Goal: Task Accomplishment & Management: Complete application form

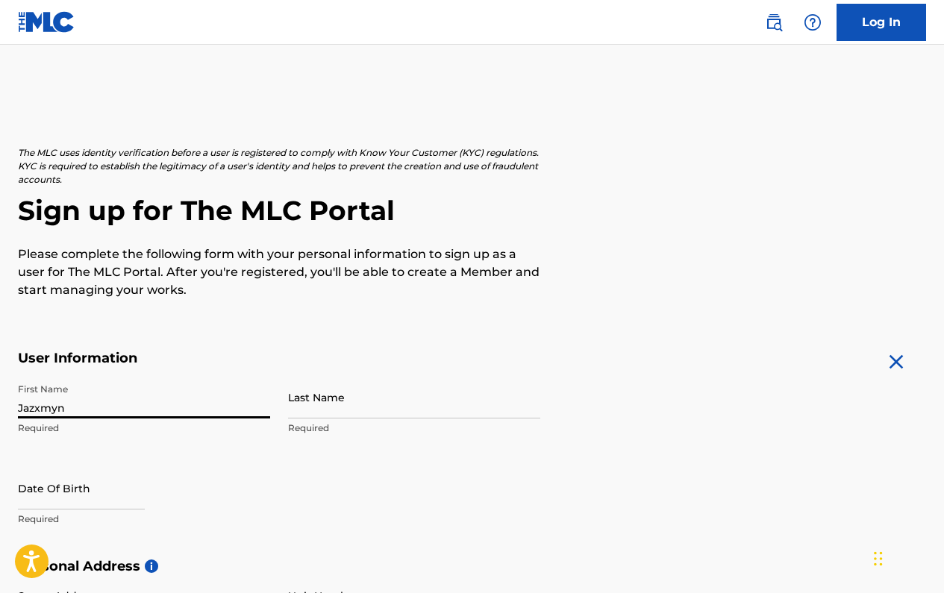
click at [40, 410] on input "Jazxmyn" at bounding box center [144, 397] width 252 height 43
type input "Jazmyn"
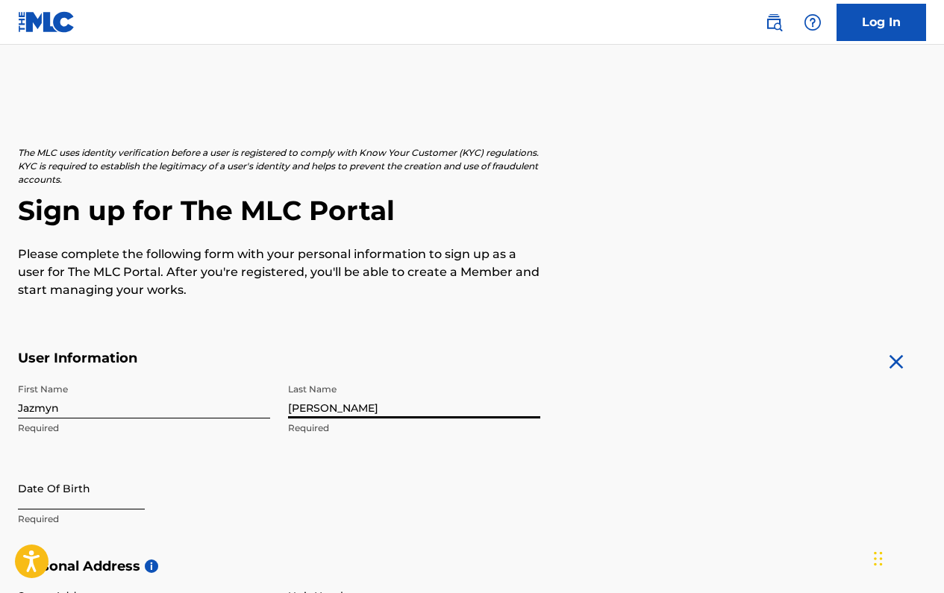
type input "[PERSON_NAME]"
select select "8"
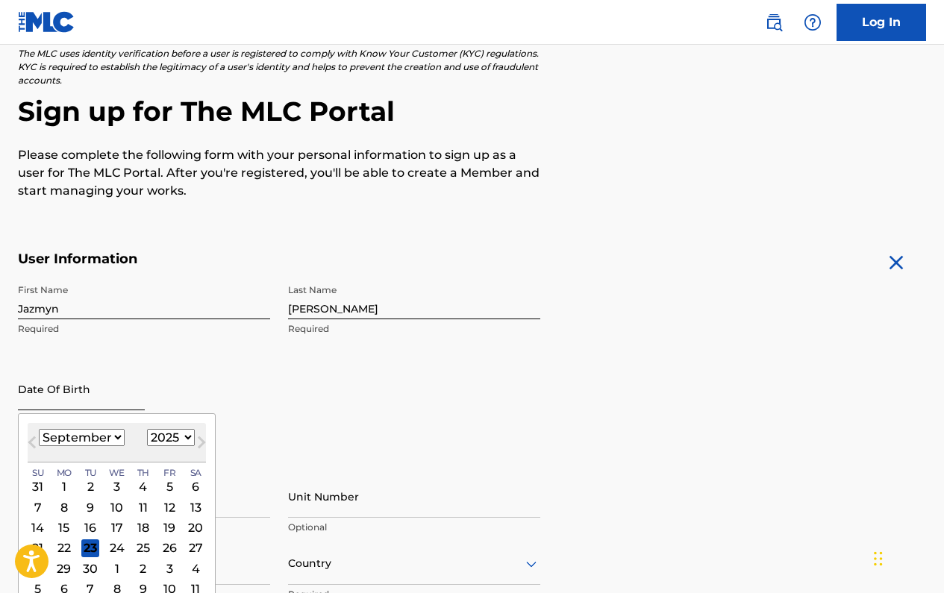
scroll to position [140, 0]
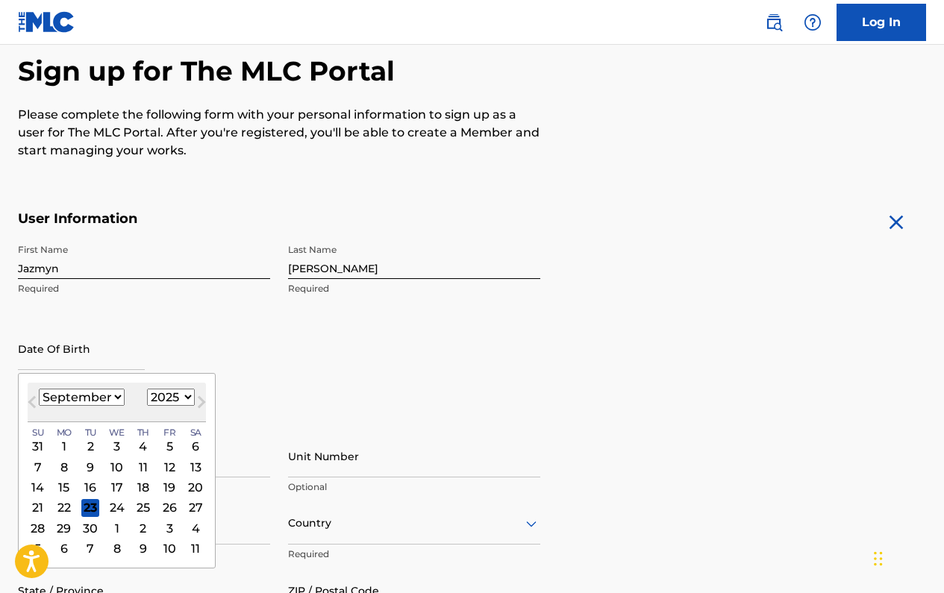
select select "1994"
select select "1"
click at [60, 490] on div "14" at bounding box center [64, 487] width 18 height 18
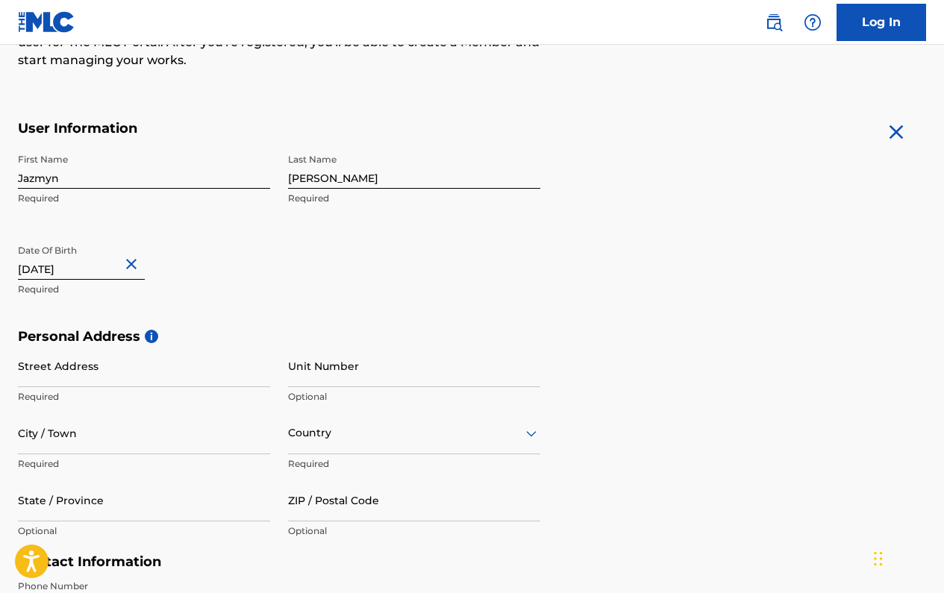
scroll to position [295, 0]
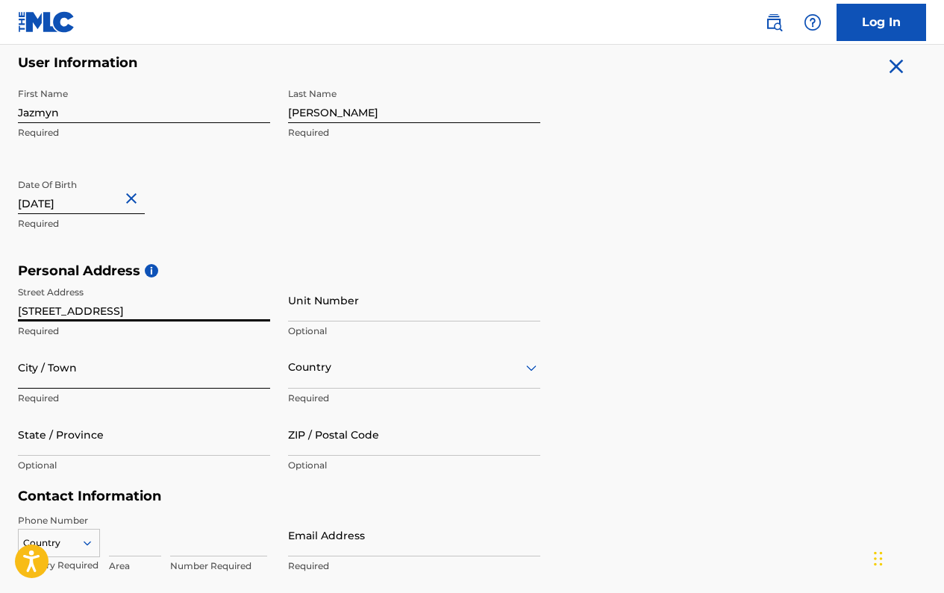
type input "[STREET_ADDRESS]"
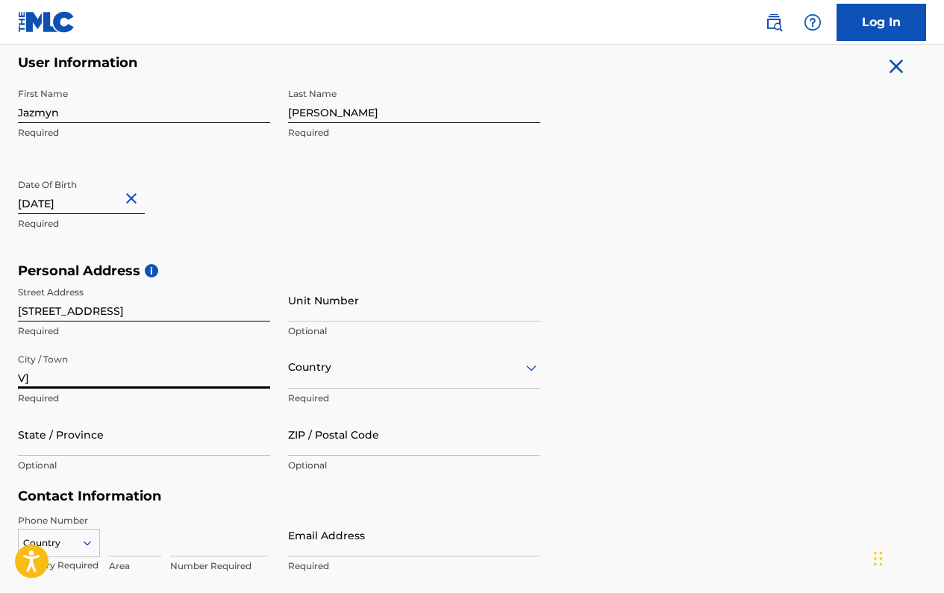
type input "V"
type input "[GEOGRAPHIC_DATA]"
click at [354, 386] on div "Country" at bounding box center [414, 367] width 252 height 43
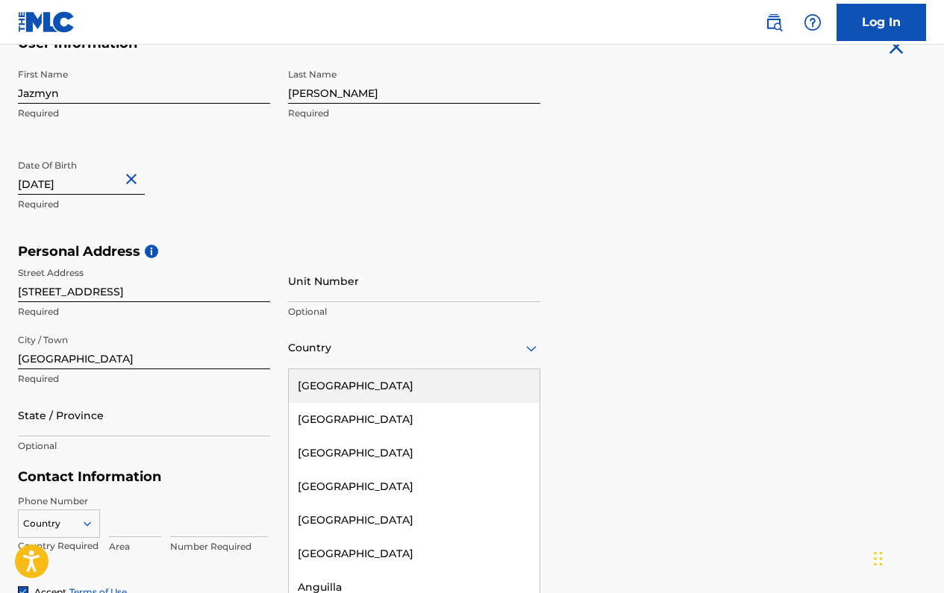
type input "u"
click at [364, 386] on div "[GEOGRAPHIC_DATA]" at bounding box center [414, 386] width 251 height 34
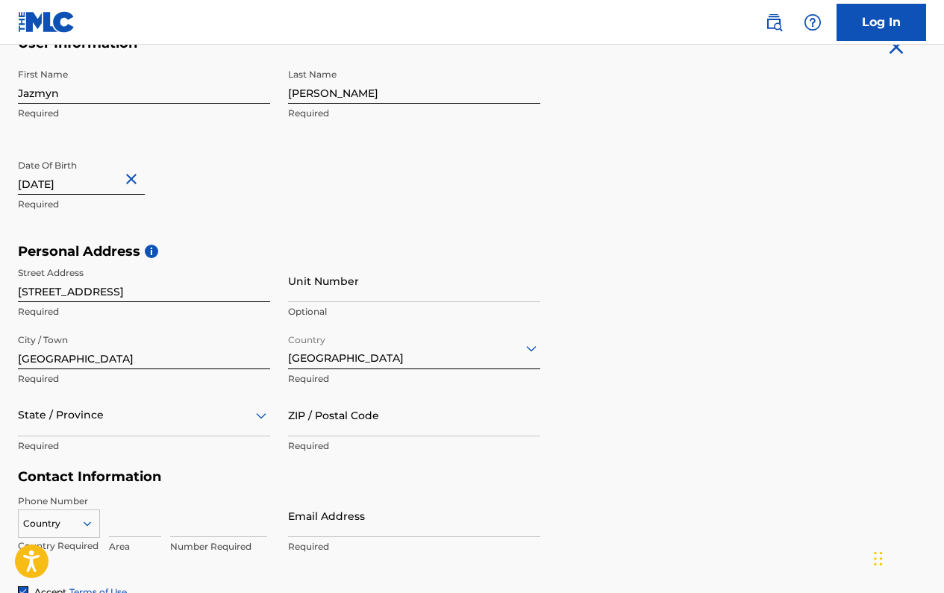
click at [17, 418] on div "The MLC uses identity verification before a user is registered to comply with K…" at bounding box center [472, 263] width 944 height 865
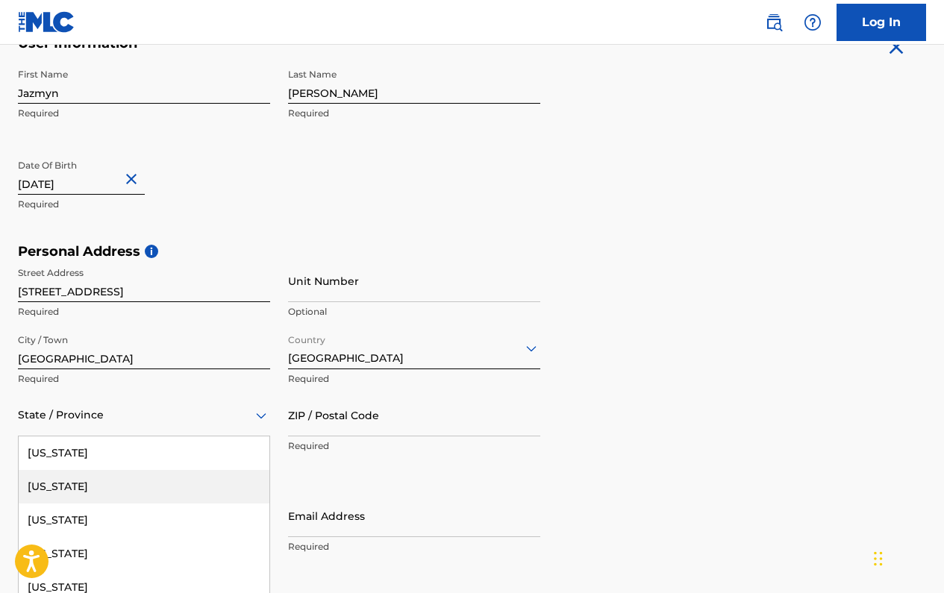
scroll to position [382, 0]
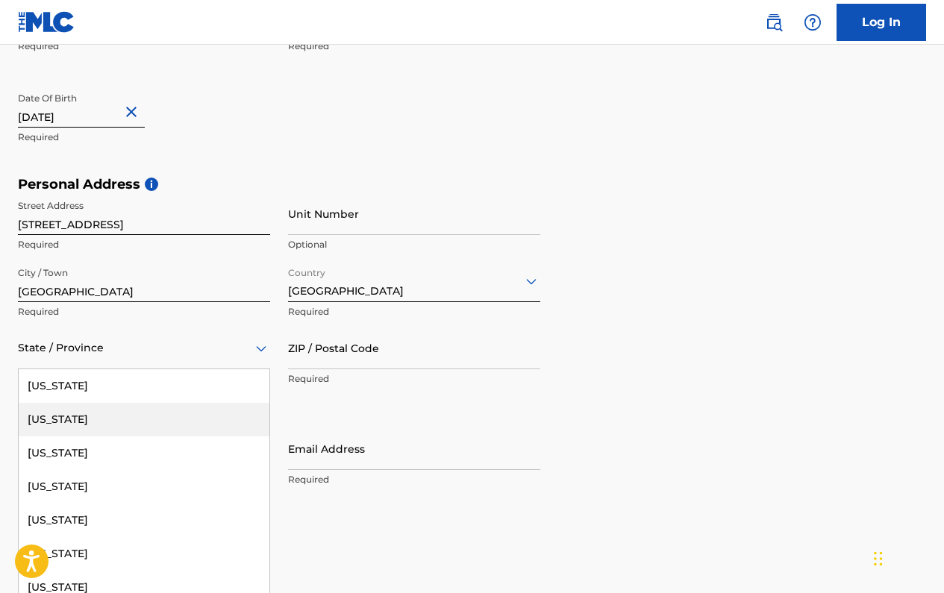
click at [55, 369] on div "[US_STATE], 2 of 57. 57 results available. Use Up and Down to choose options, p…" at bounding box center [144, 348] width 252 height 43
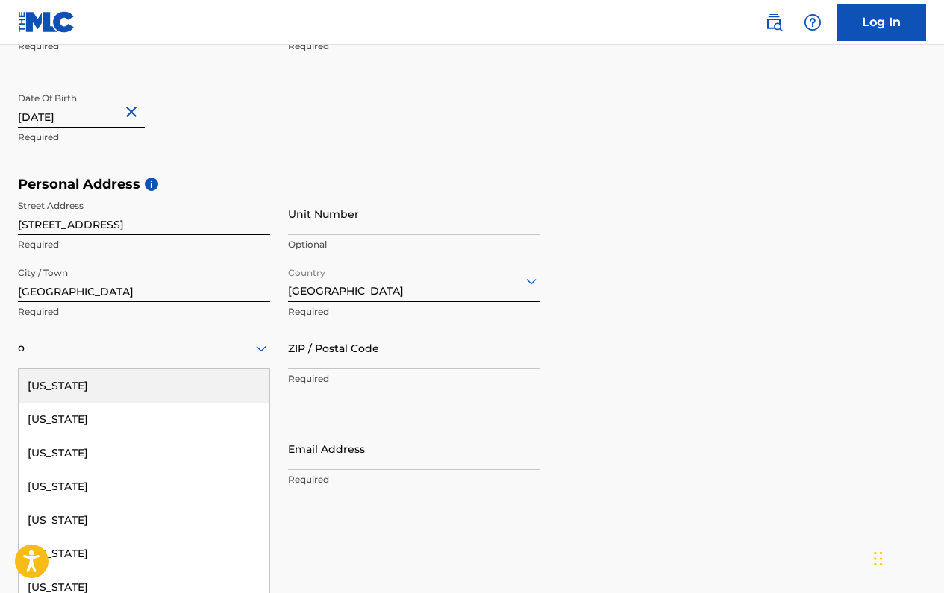
type input "oo"
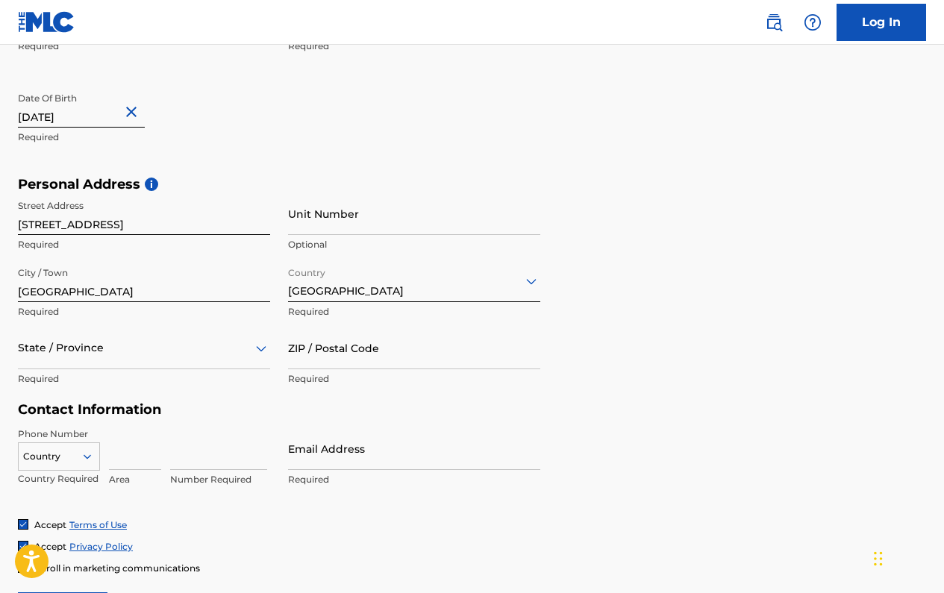
click at [65, 348] on div at bounding box center [144, 348] width 252 height 19
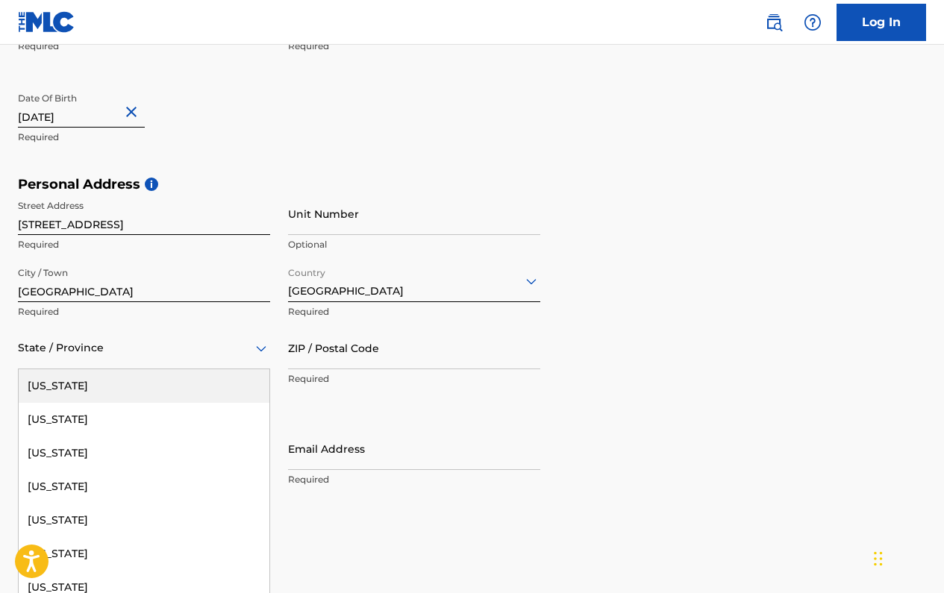
click at [68, 355] on div at bounding box center [144, 348] width 252 height 19
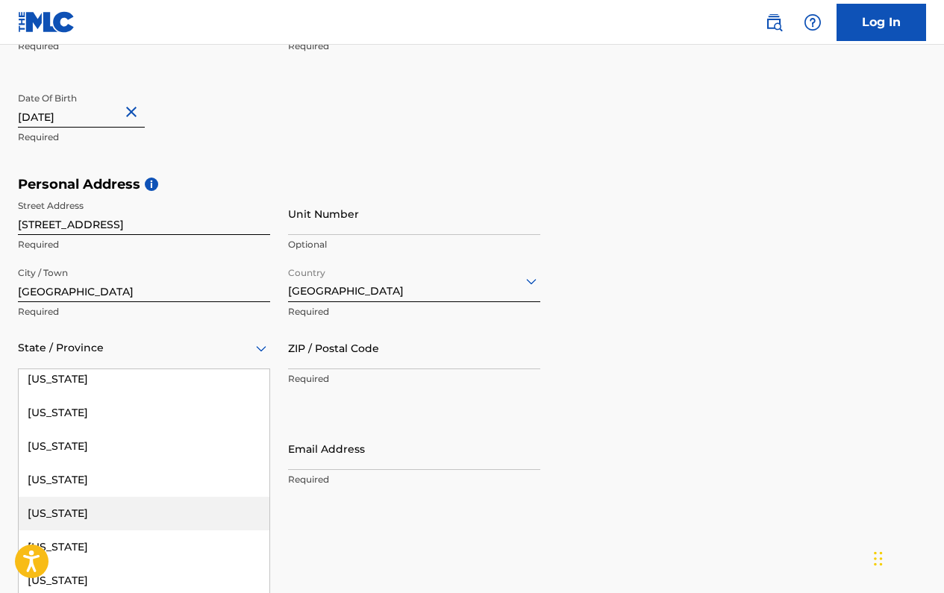
scroll to position [342, 0]
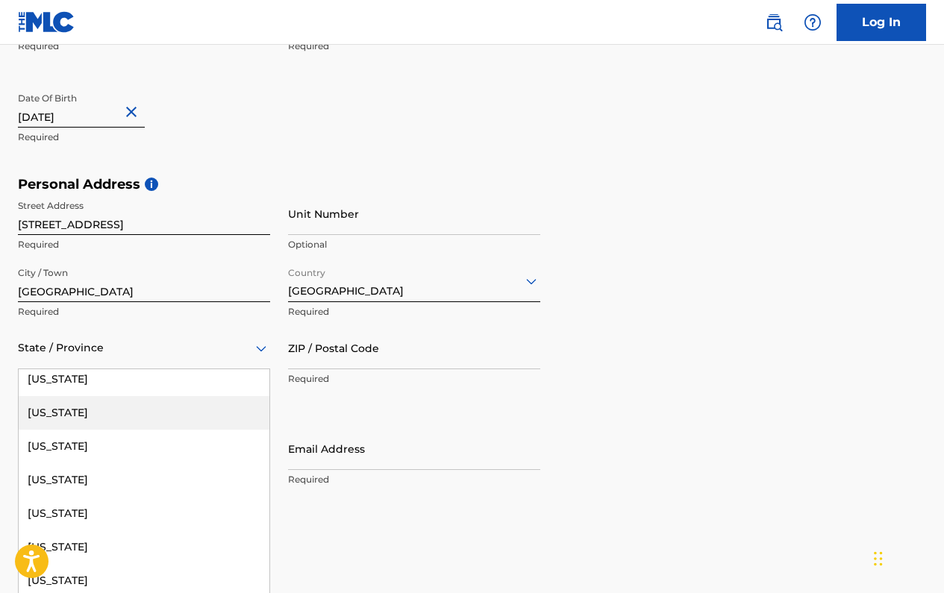
click at [63, 345] on div at bounding box center [144, 348] width 252 height 19
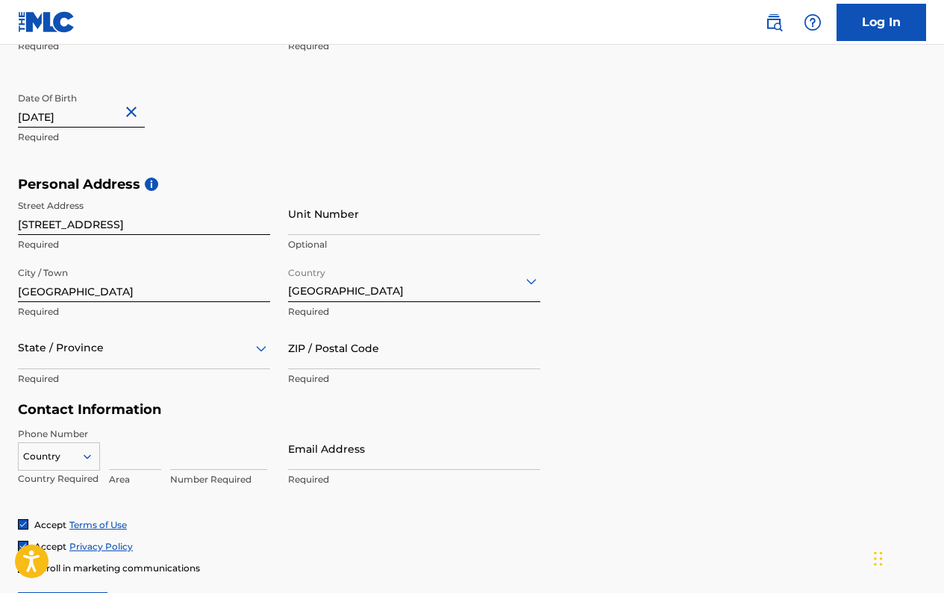
click at [63, 345] on div at bounding box center [144, 348] width 252 height 19
type input "[US_STATE]"
click at [42, 377] on div "[US_STATE]" at bounding box center [144, 386] width 251 height 34
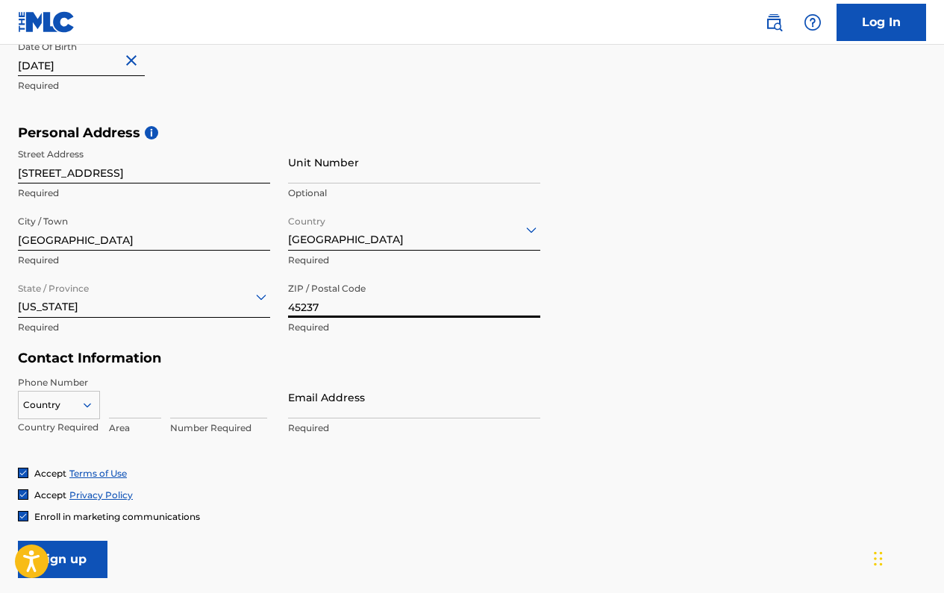
scroll to position [467, 0]
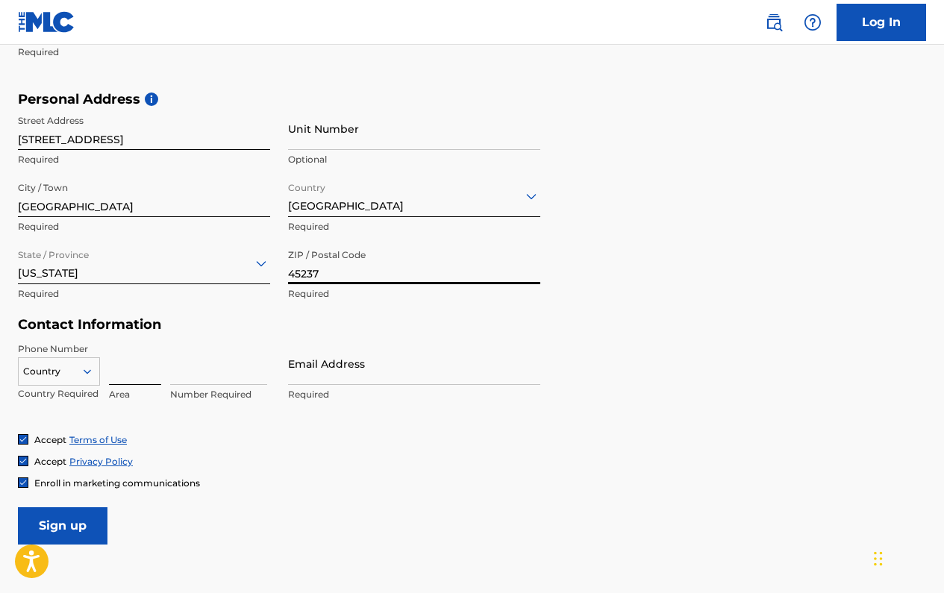
type input "45237"
click at [131, 375] on input at bounding box center [135, 363] width 52 height 43
type input "513"
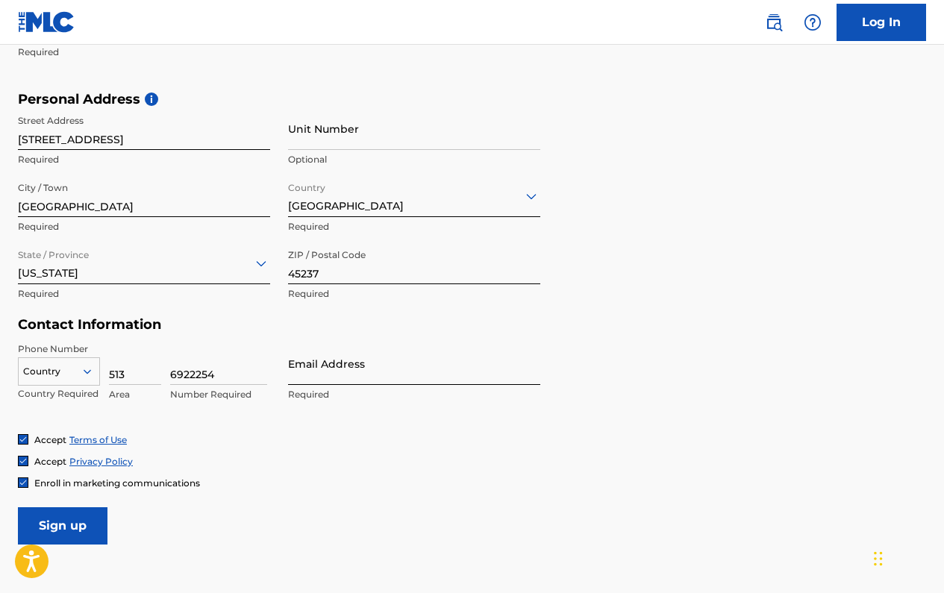
type input "6922254"
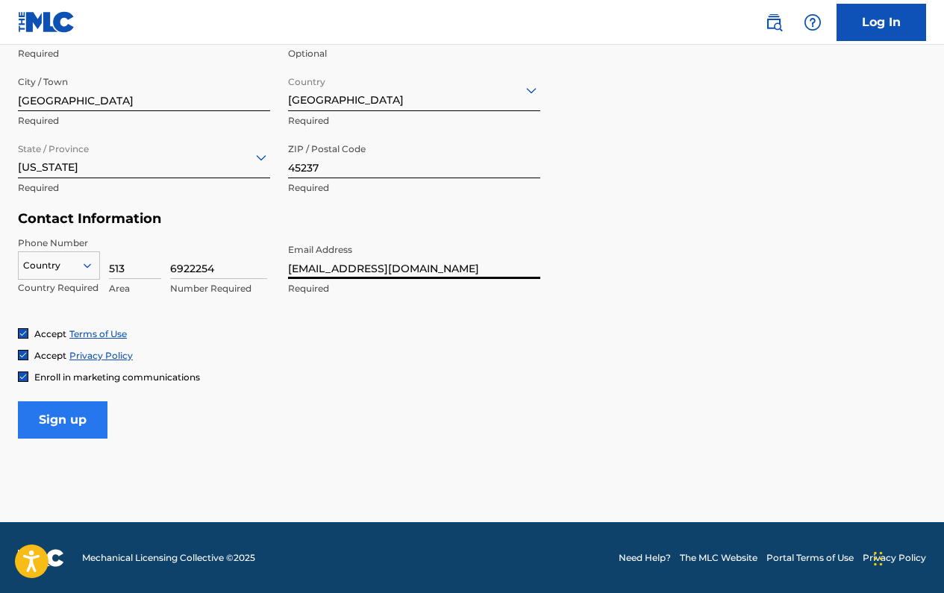
scroll to position [572, 0]
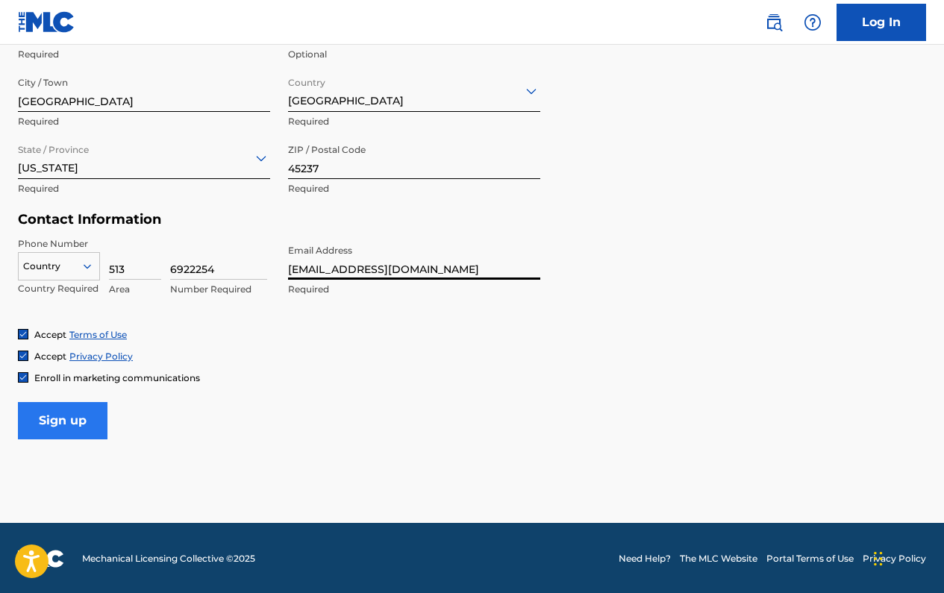
type input "[EMAIL_ADDRESS][DOMAIN_NAME]"
click at [81, 406] on input "Sign up" at bounding box center [63, 420] width 90 height 37
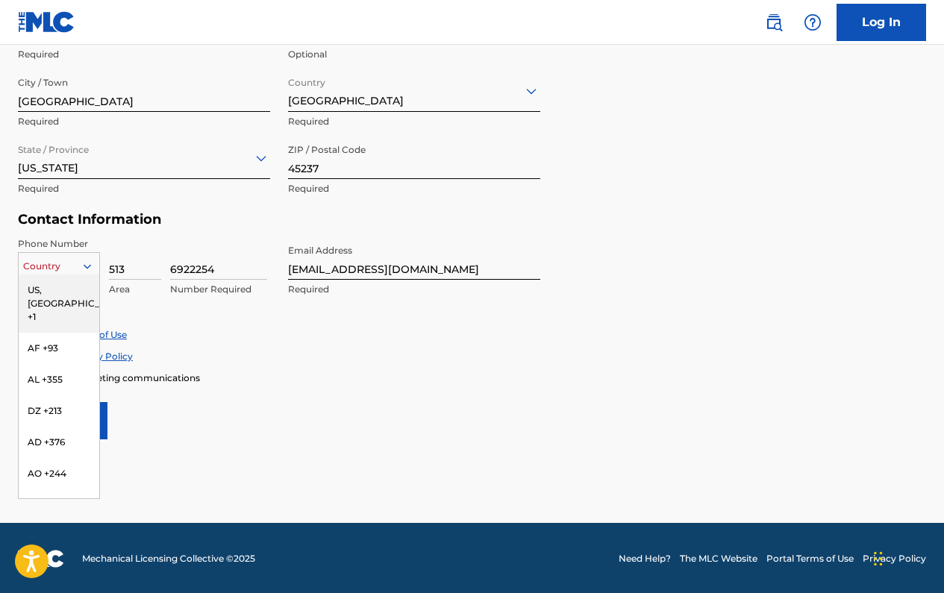
click at [33, 260] on div at bounding box center [59, 266] width 81 height 16
click at [49, 298] on div "US, [GEOGRAPHIC_DATA] +1" at bounding box center [59, 304] width 81 height 58
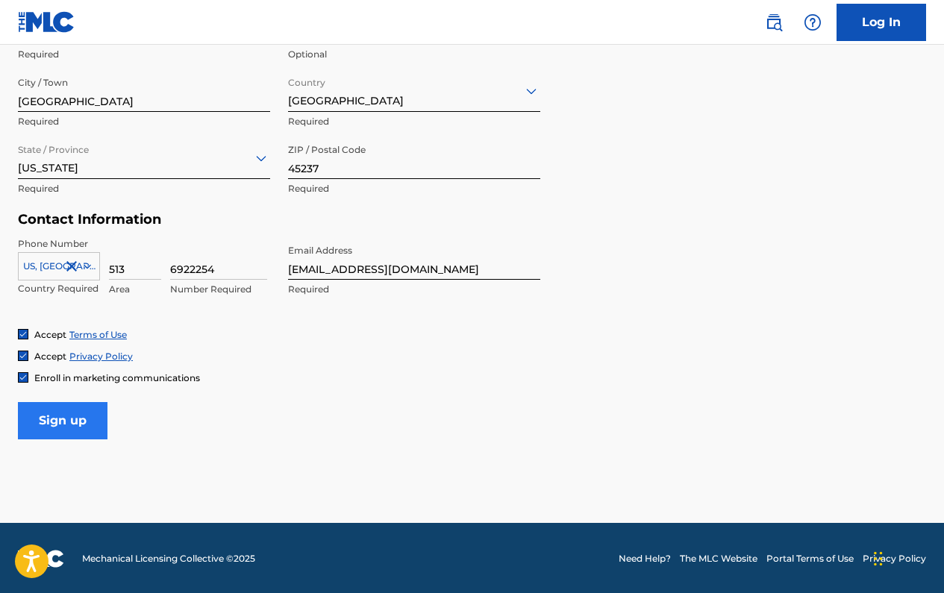
click at [63, 423] on input "Sign up" at bounding box center [63, 420] width 90 height 37
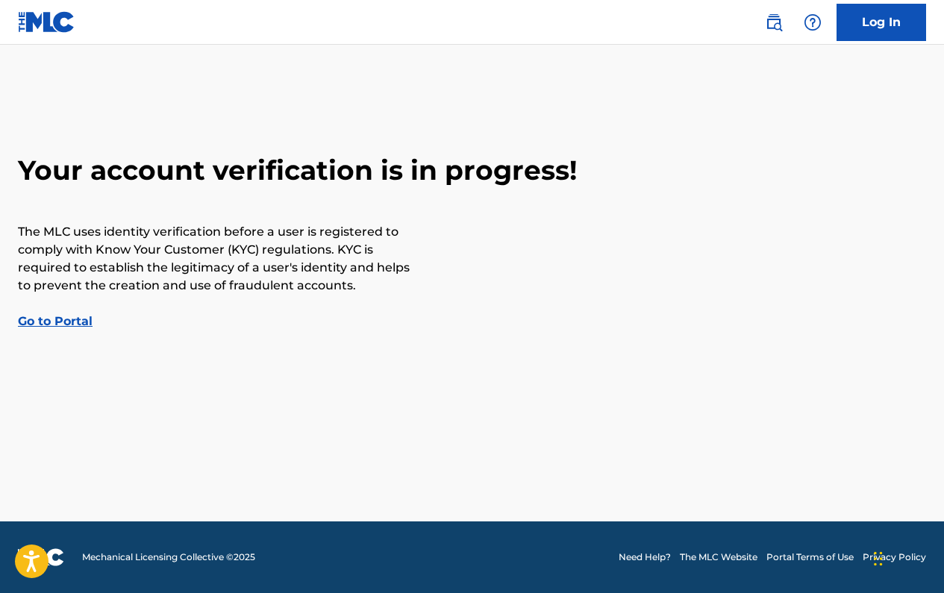
click at [48, 323] on link "Go to Portal" at bounding box center [55, 321] width 75 height 14
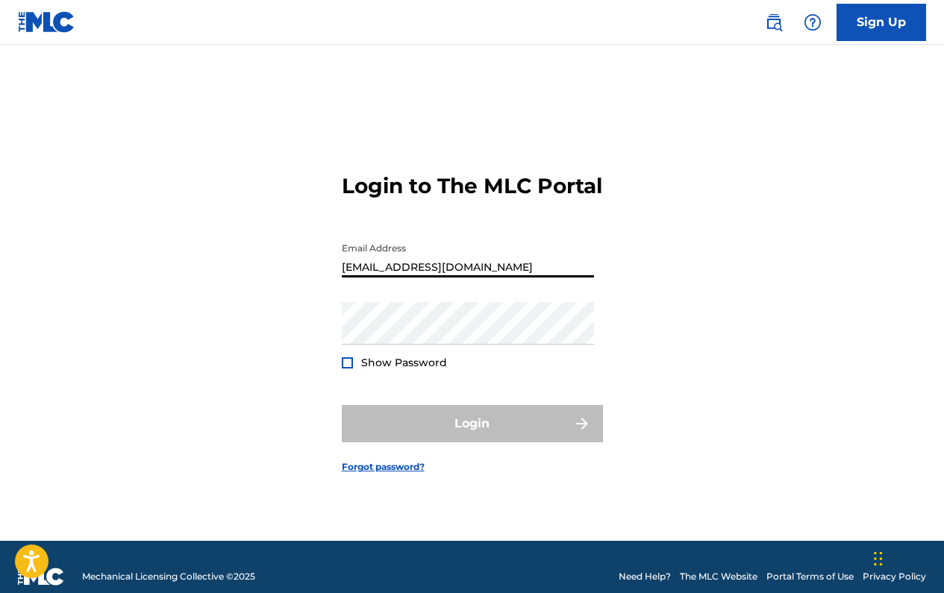
type input "[EMAIL_ADDRESS][DOMAIN_NAME]"
click at [205, 348] on div "Login to The MLC Portal Email Address [EMAIL_ADDRESS][DOMAIN_NAME] Password Sho…" at bounding box center [472, 311] width 944 height 459
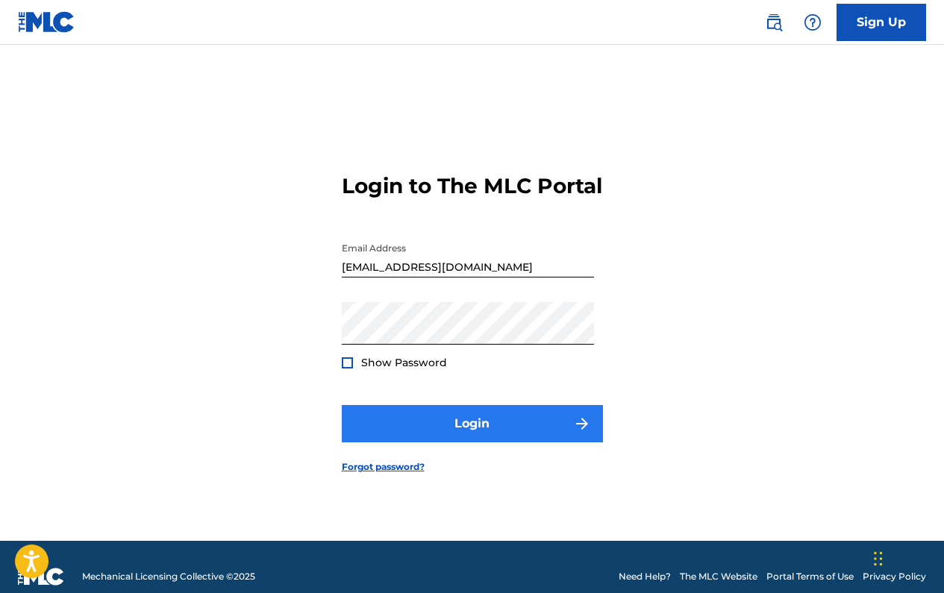
click at [436, 438] on button "Login" at bounding box center [472, 423] width 261 height 37
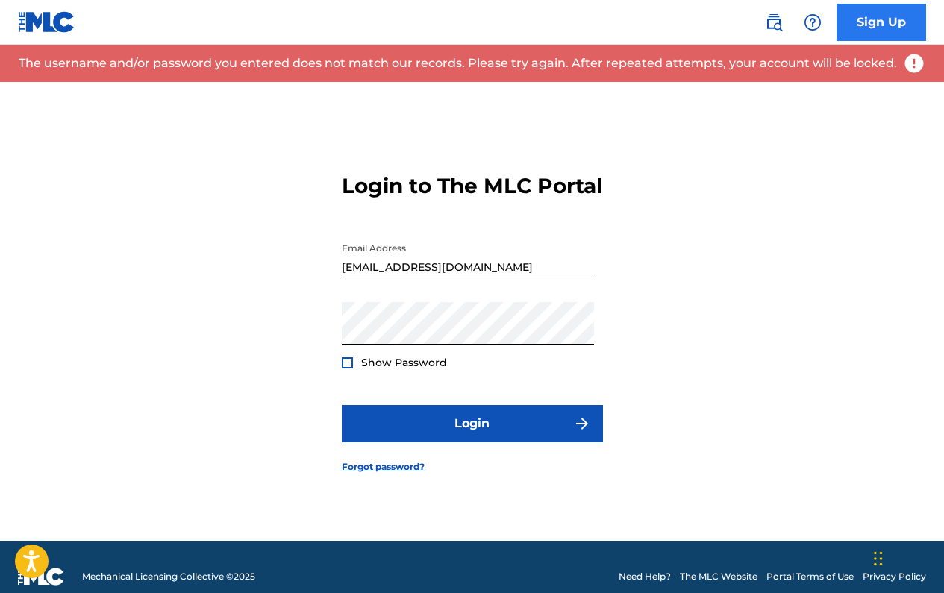
click at [888, 19] on link "Sign Up" at bounding box center [881, 22] width 90 height 37
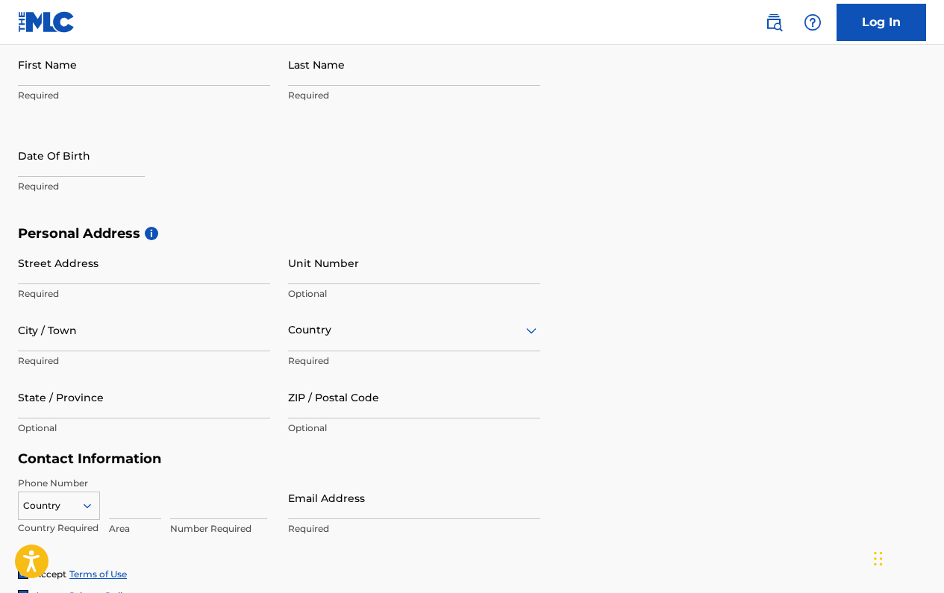
scroll to position [166, 0]
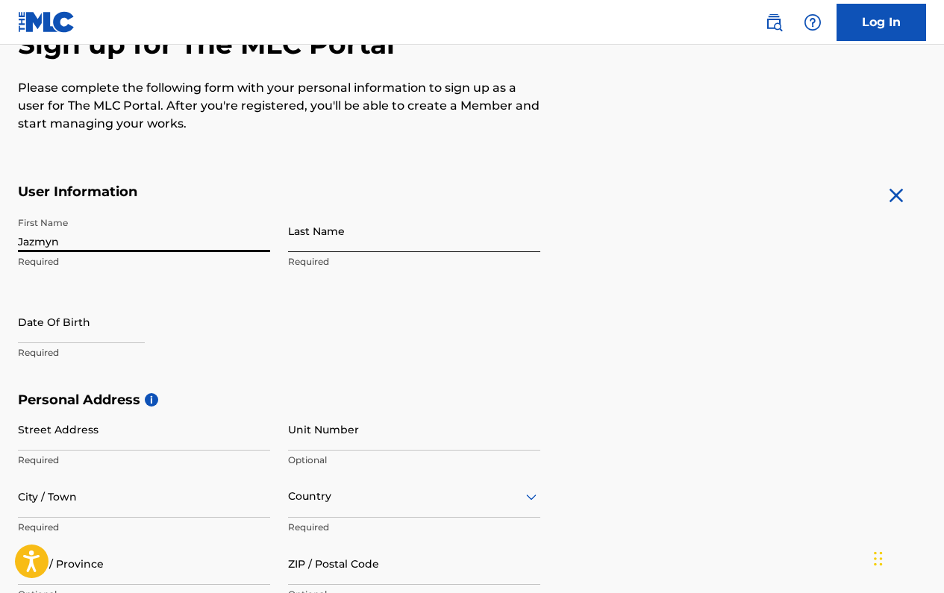
type input "Jazmyn"
type input "[PERSON_NAME]"
select select "8"
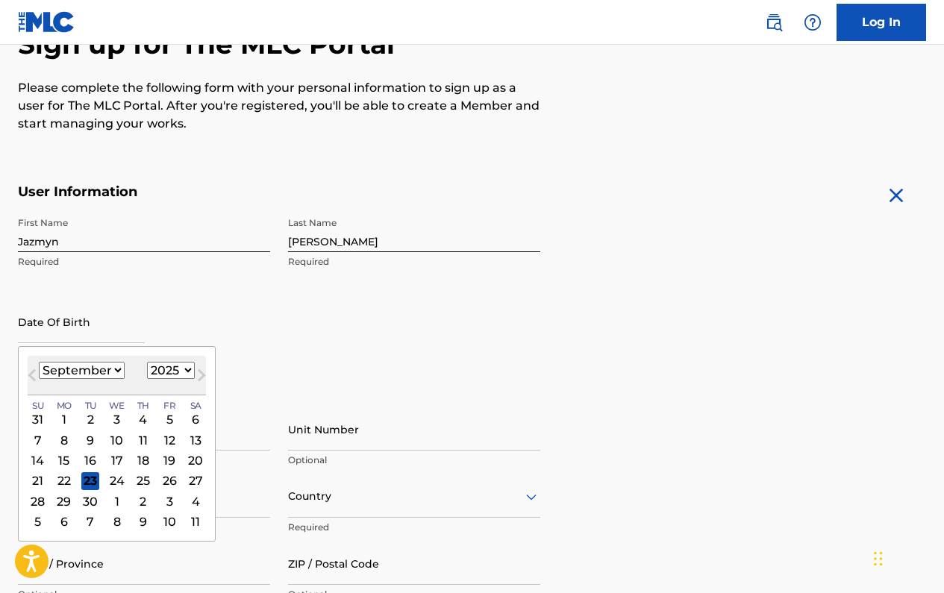
select select "1994"
select select "1"
click at [62, 459] on div "14" at bounding box center [64, 460] width 18 height 18
type input "[DATE]"
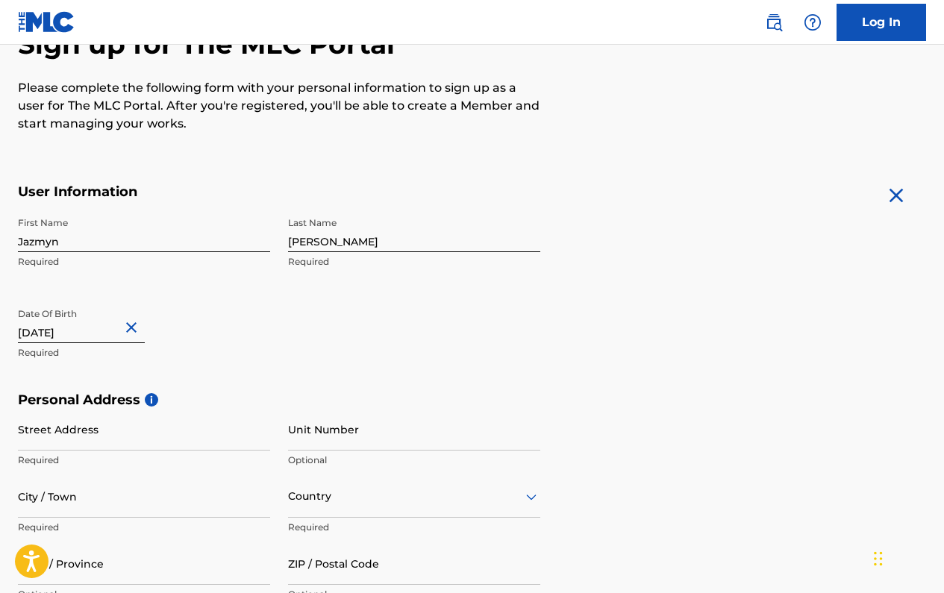
select select "1"
select select "1994"
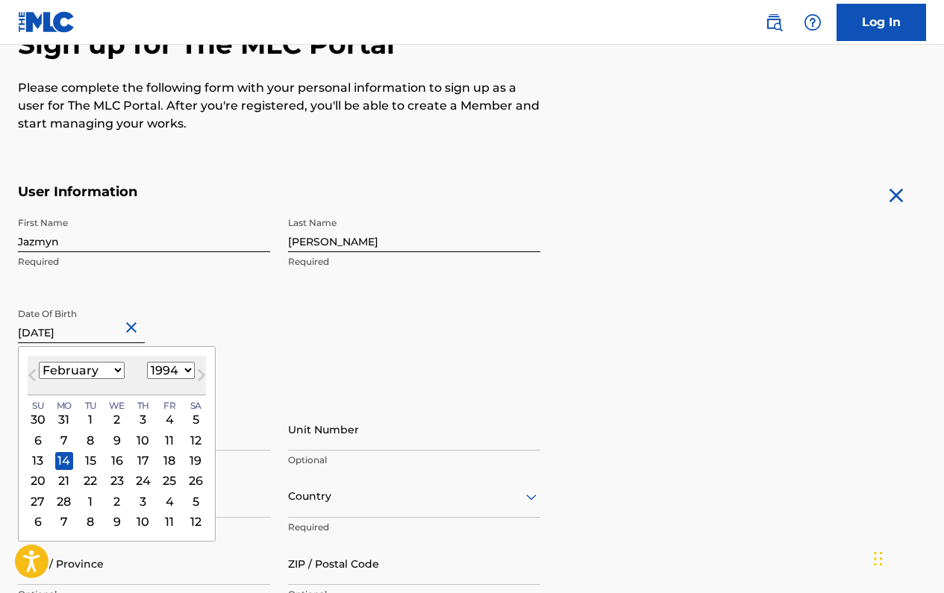
click at [294, 364] on div "First Name [PERSON_NAME] Required Last Name [PERSON_NAME] Required Date Of Birt…" at bounding box center [279, 301] width 522 height 182
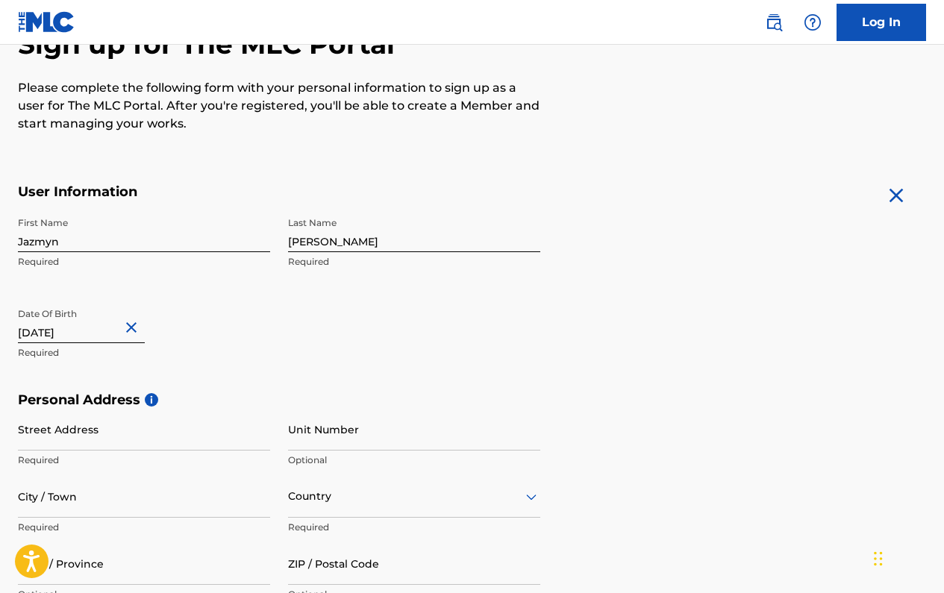
click at [123, 451] on div "Street Address Required" at bounding box center [144, 441] width 252 height 67
type input "[STREET_ADDRESS]"
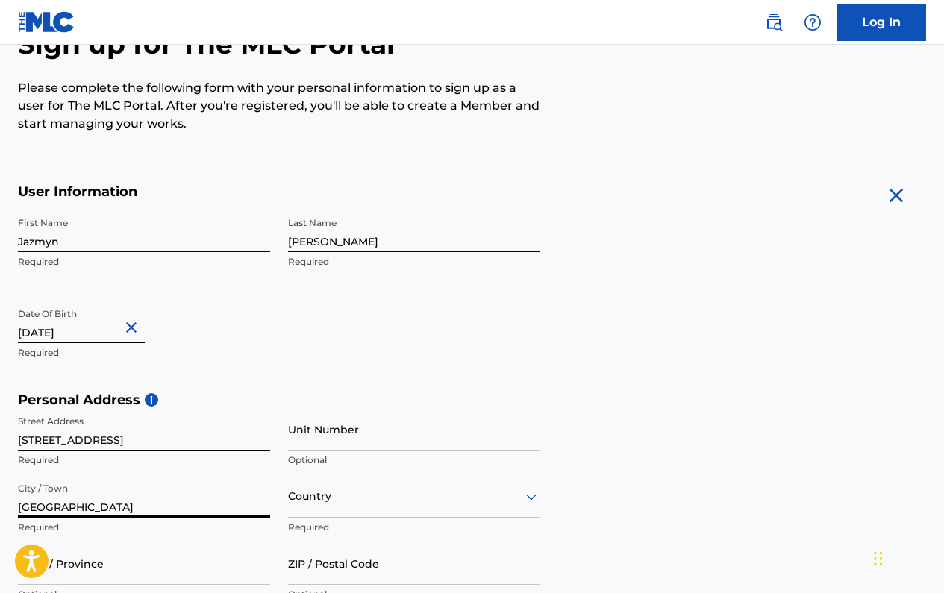
type input "[GEOGRAPHIC_DATA]"
click at [335, 501] on div "Country" at bounding box center [414, 496] width 252 height 43
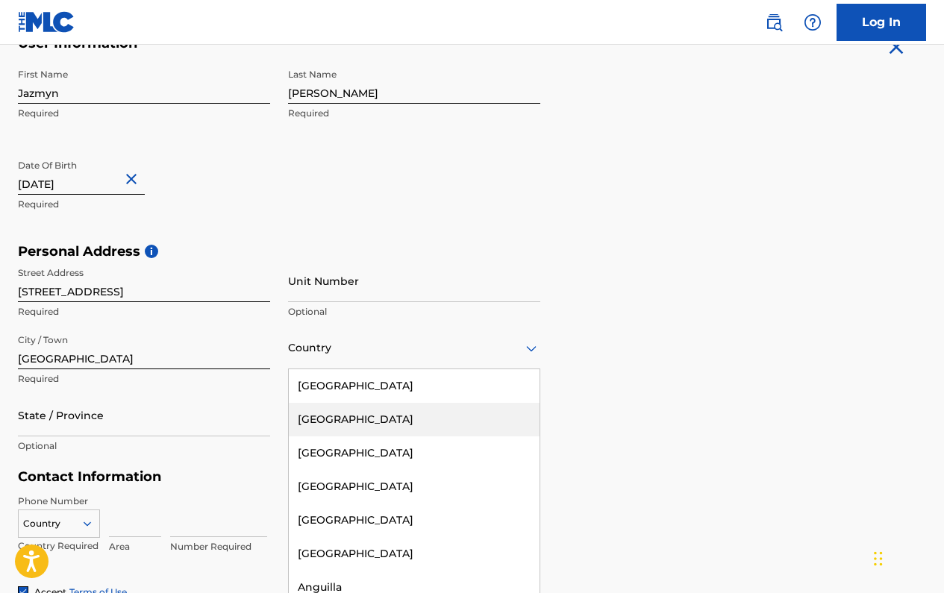
click at [838, 372] on div "Personal Address i Street Address [STREET_ADDRESS] Unit Number Optional City / …" at bounding box center [472, 356] width 908 height 226
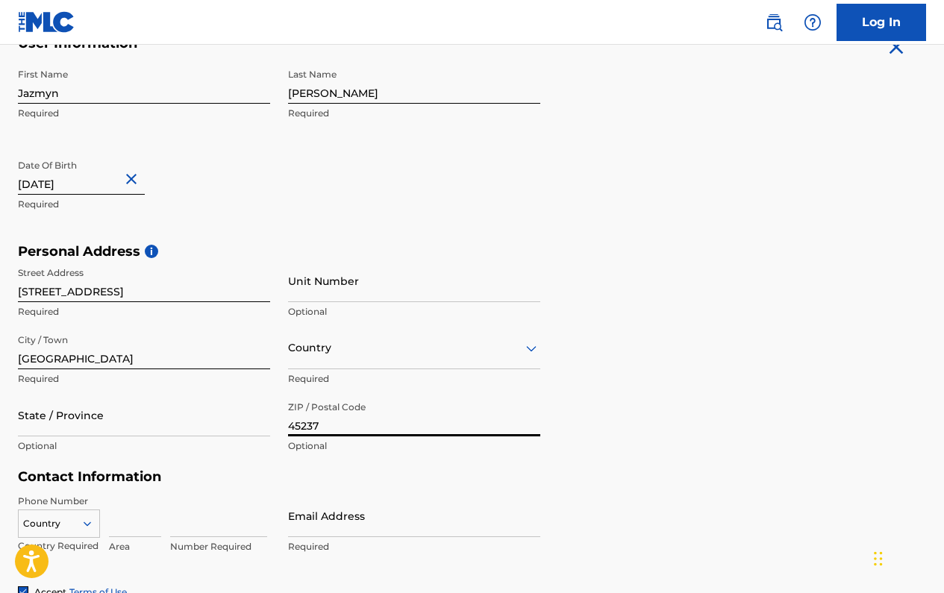
type input "45237"
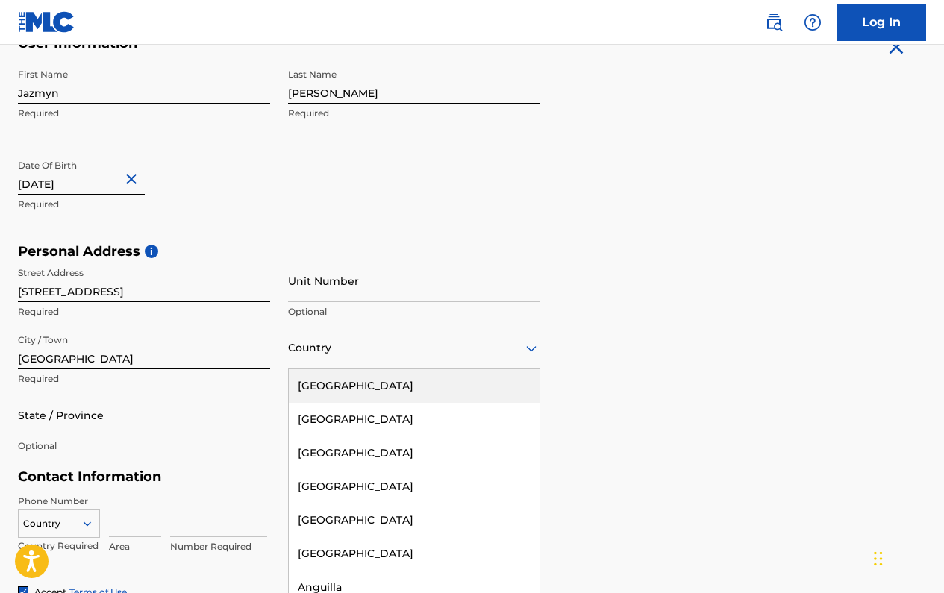
click at [392, 351] on div at bounding box center [414, 348] width 252 height 19
click at [360, 376] on div "[GEOGRAPHIC_DATA]" at bounding box center [414, 386] width 251 height 34
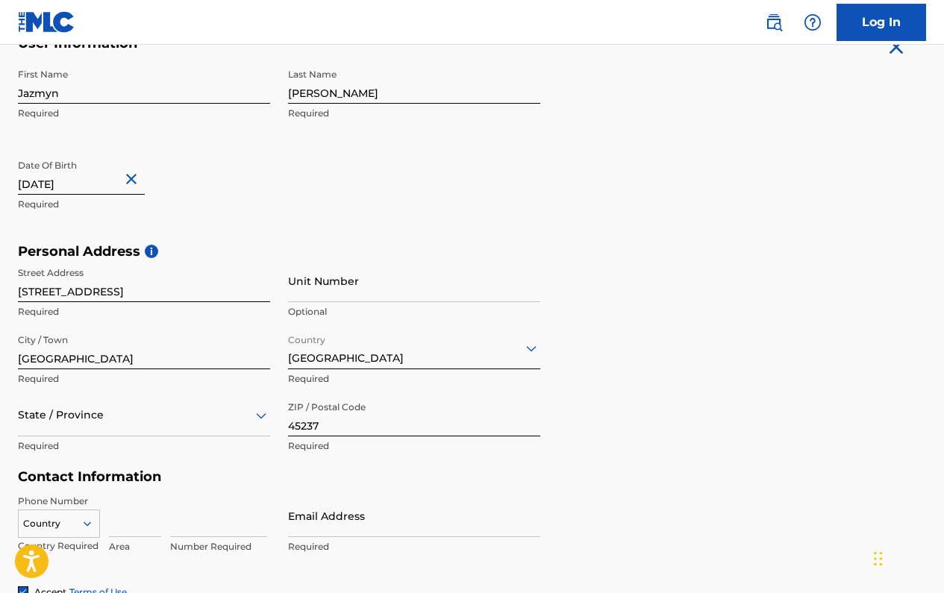
scroll to position [357, 0]
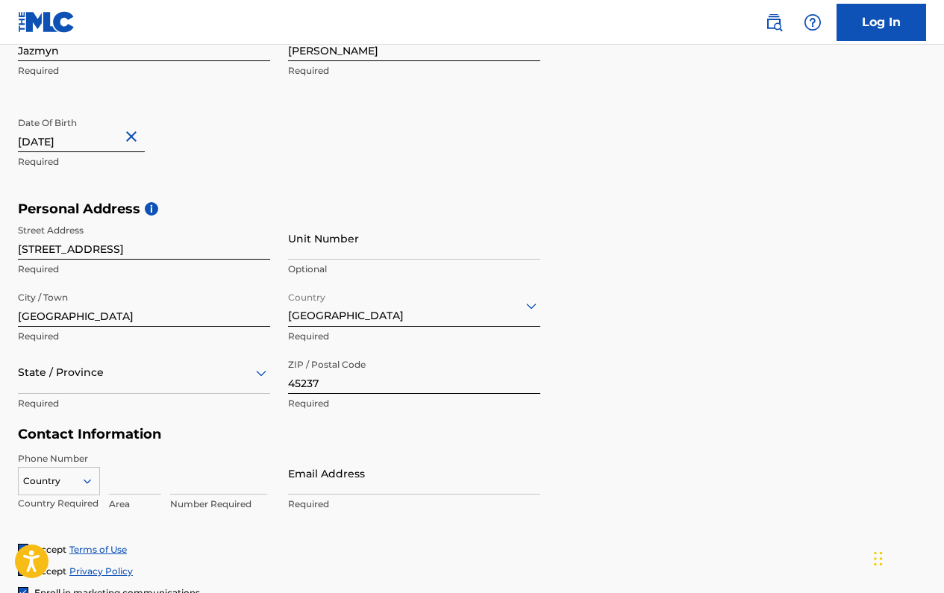
click at [72, 376] on div "State / Province" at bounding box center [144, 372] width 252 height 43
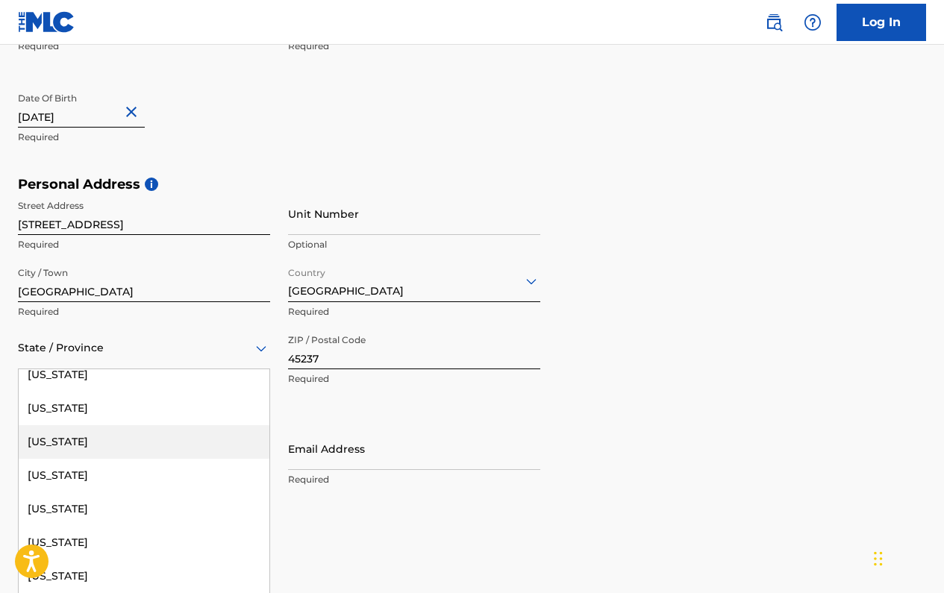
scroll to position [251, 0]
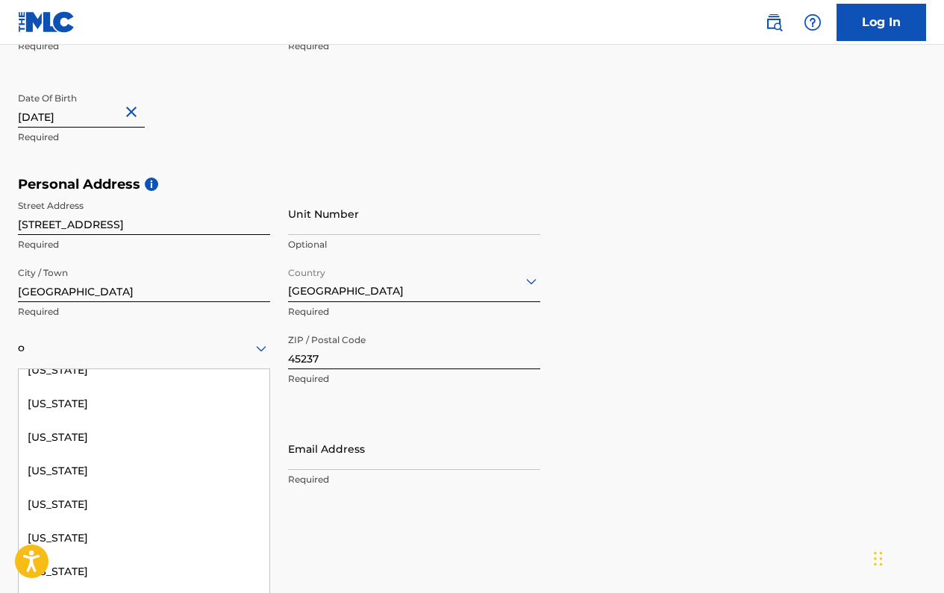
type input "oo"
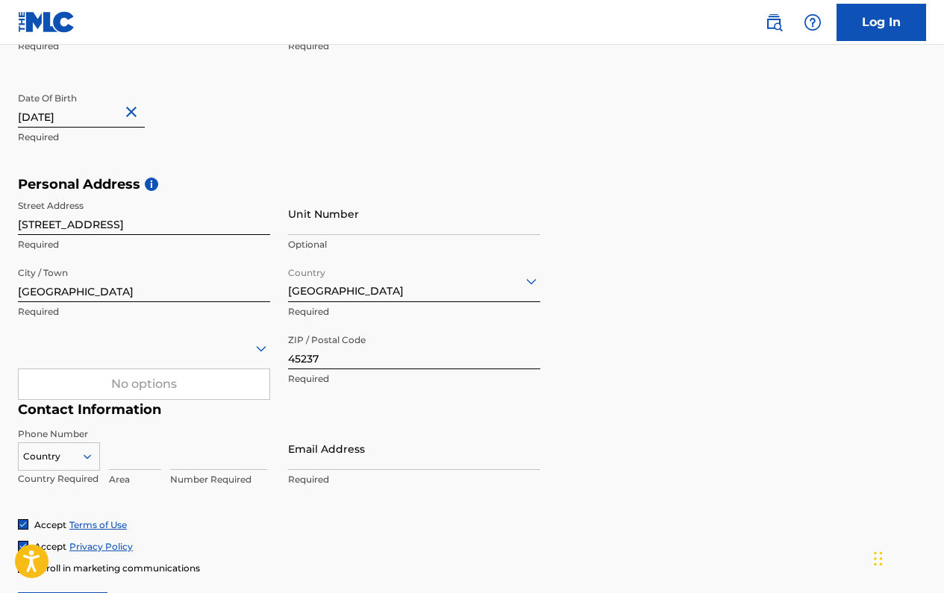
click at [72, 352] on div at bounding box center [144, 348] width 252 height 19
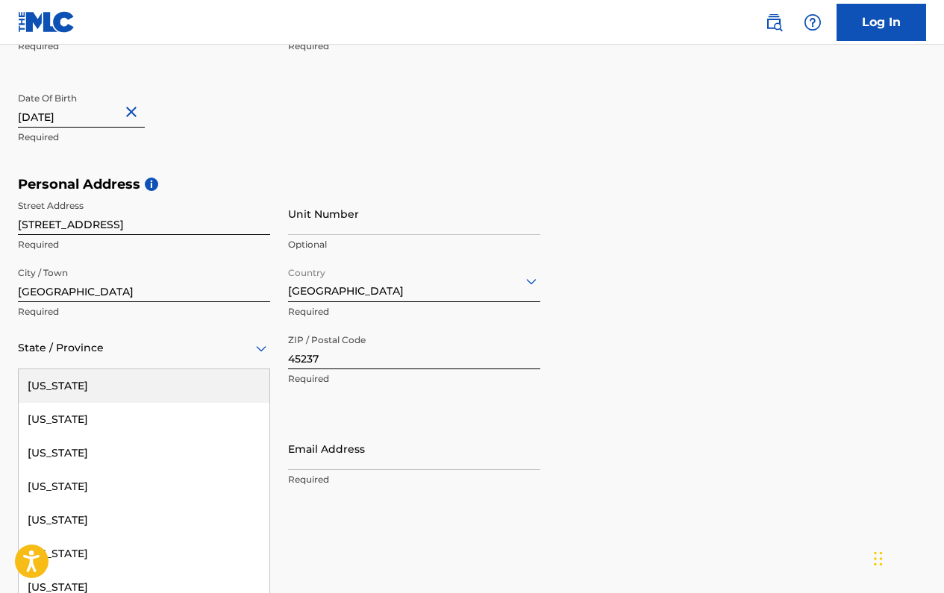
click at [43, 349] on div at bounding box center [144, 348] width 252 height 19
type input "o"
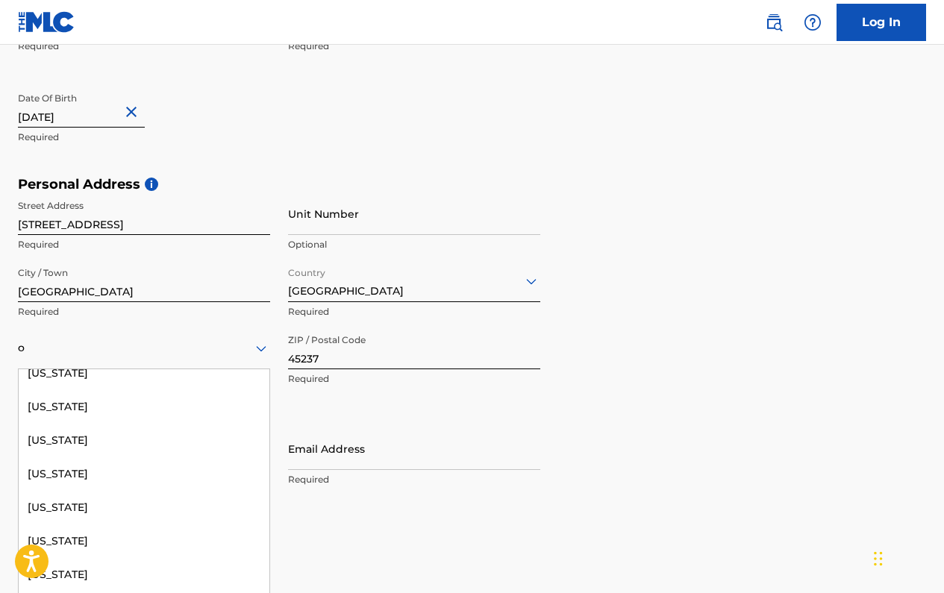
scroll to position [649, 0]
click at [50, 410] on div "[US_STATE]" at bounding box center [144, 409] width 251 height 34
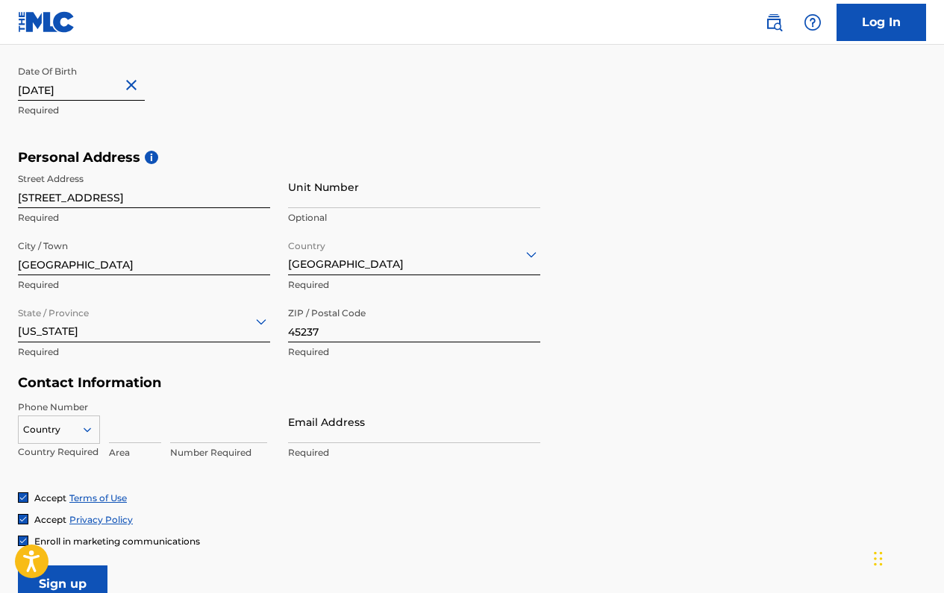
scroll to position [451, 0]
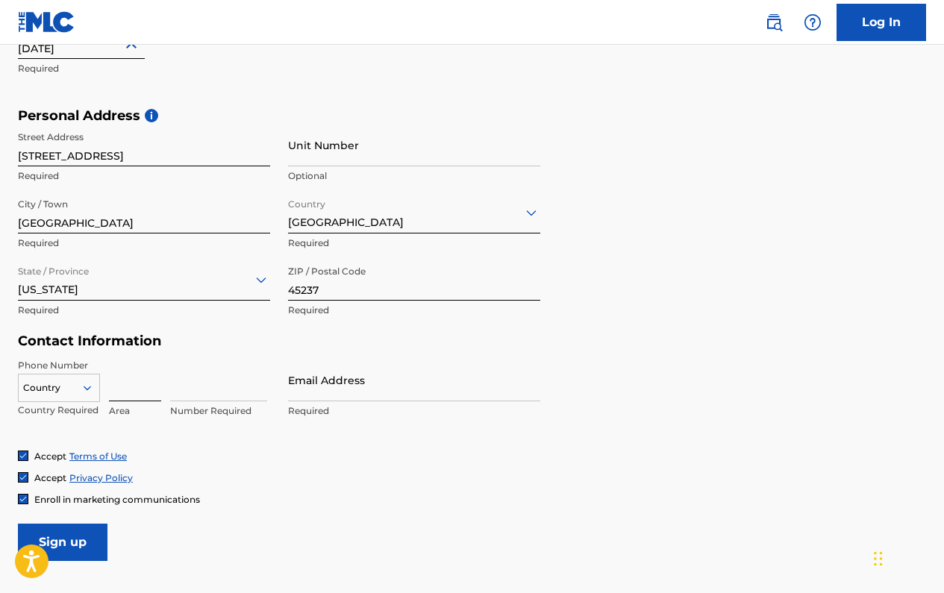
click at [148, 376] on input at bounding box center [135, 380] width 52 height 43
type input "513"
type input "5"
type input "6922254"
type input "[EMAIL_ADDRESS][DOMAIN_NAME]"
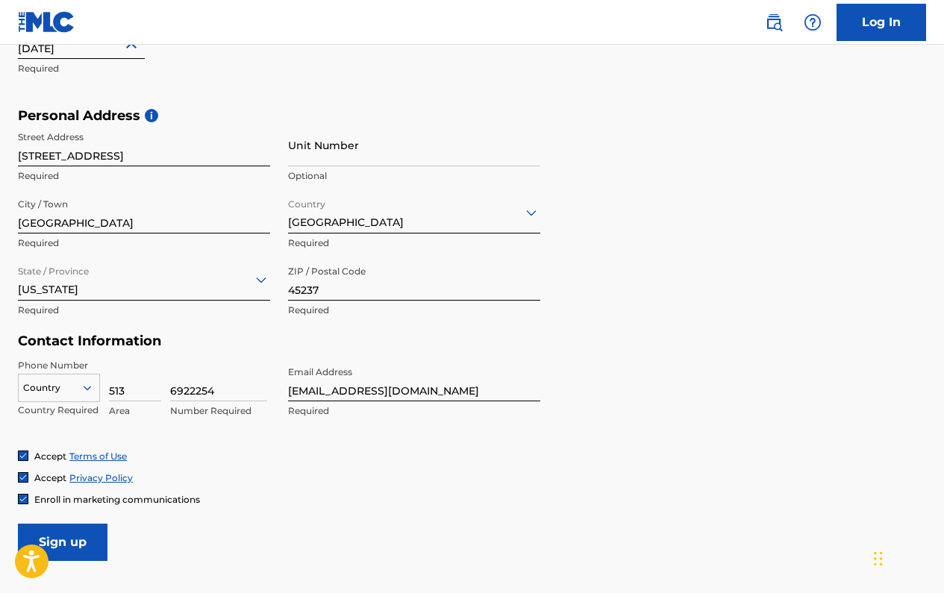
click at [380, 450] on div "Accept Terms of Use" at bounding box center [472, 456] width 908 height 13
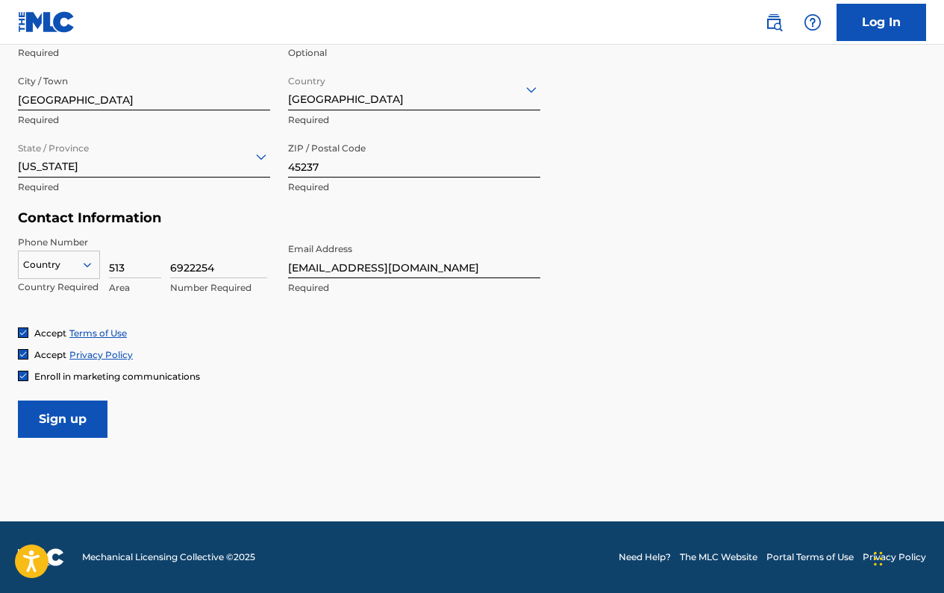
scroll to position [572, 0]
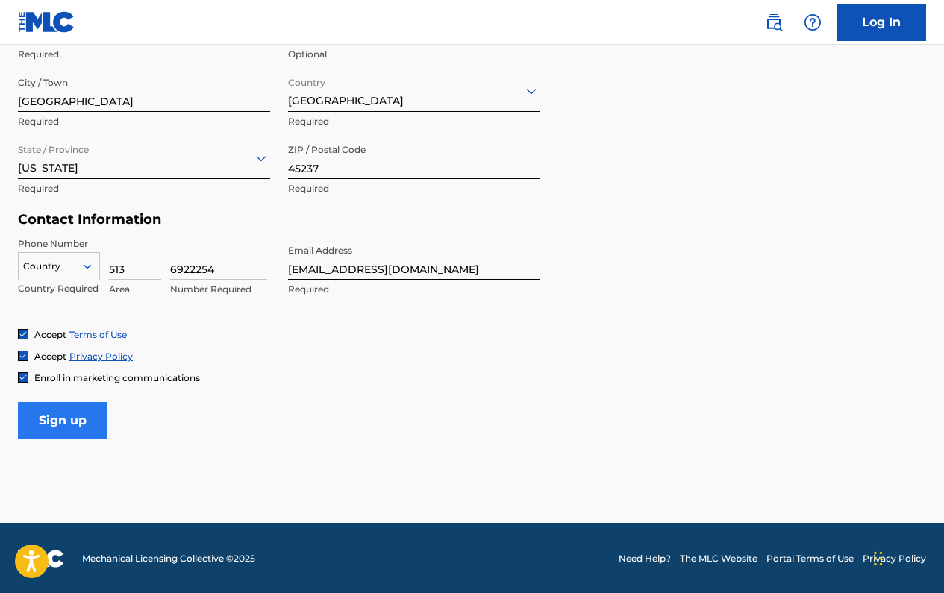
click at [85, 417] on input "Sign up" at bounding box center [63, 420] width 90 height 37
click at [54, 250] on div "option , selected. Select is focused ,type to refine list, press Down to open t…" at bounding box center [59, 270] width 82 height 67
click at [55, 261] on div at bounding box center [59, 266] width 81 height 16
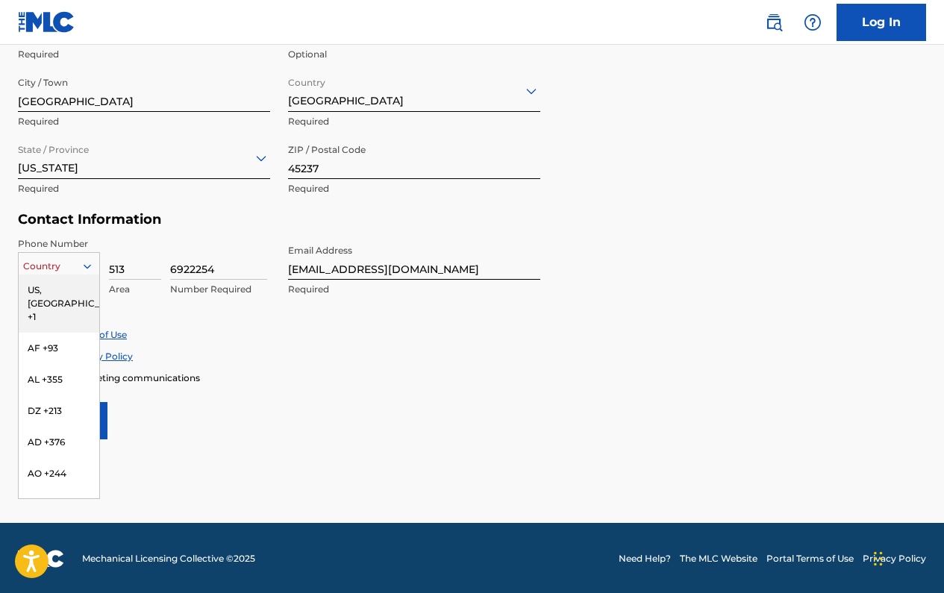
click at [52, 292] on div "US, [GEOGRAPHIC_DATA] +1" at bounding box center [59, 304] width 81 height 58
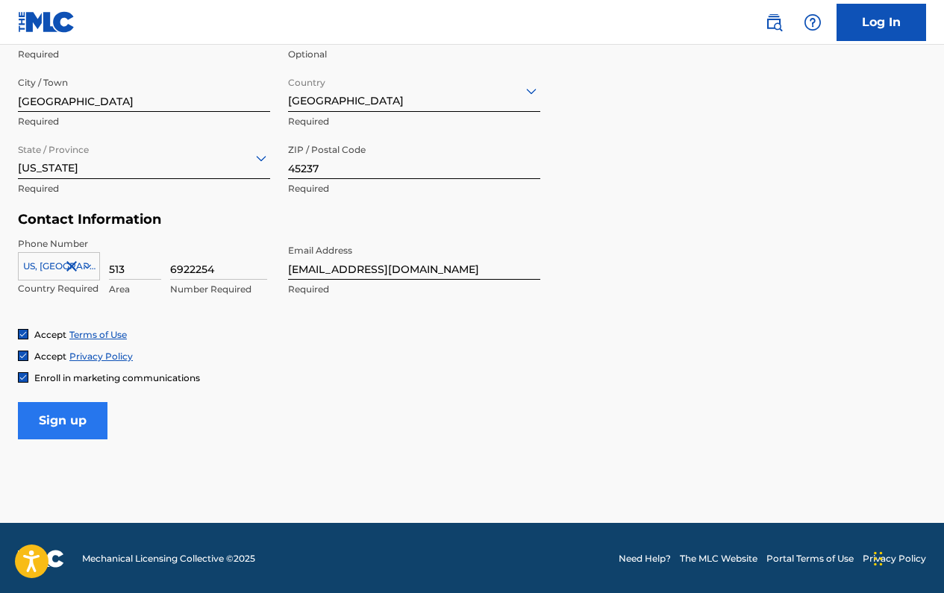
click at [53, 420] on input "Sign up" at bounding box center [63, 420] width 90 height 37
